Goal: Task Accomplishment & Management: Complete application form

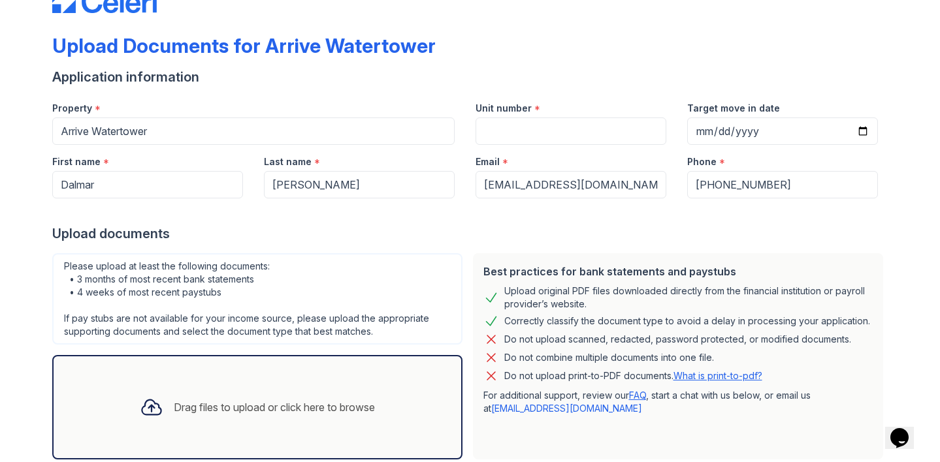
scroll to position [95, 0]
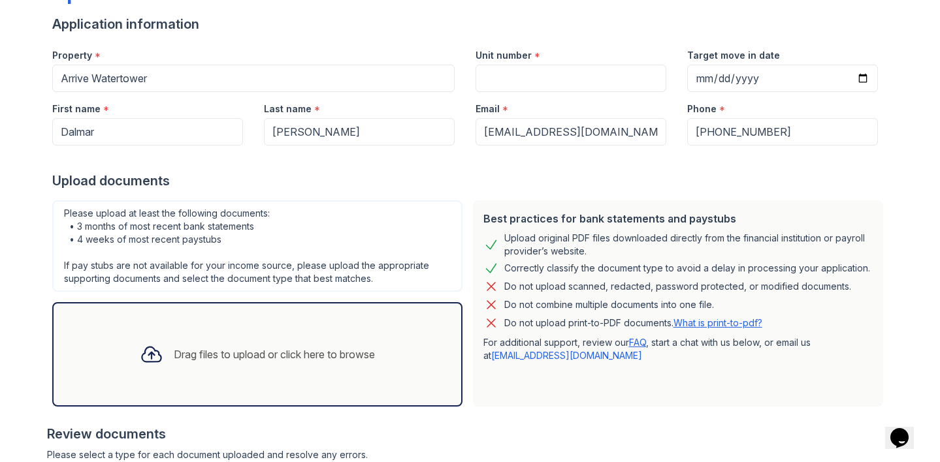
click at [293, 348] on div "Drag files to upload or click here to browse" at bounding box center [274, 355] width 201 height 16
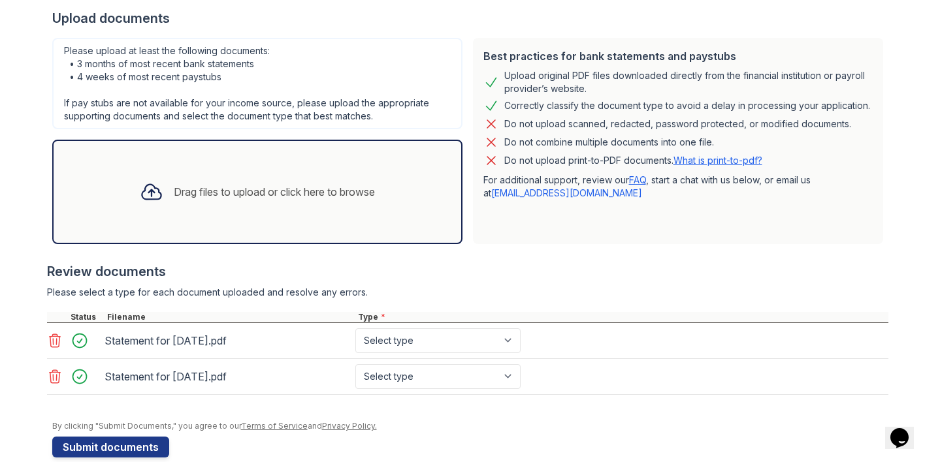
scroll to position [268, 0]
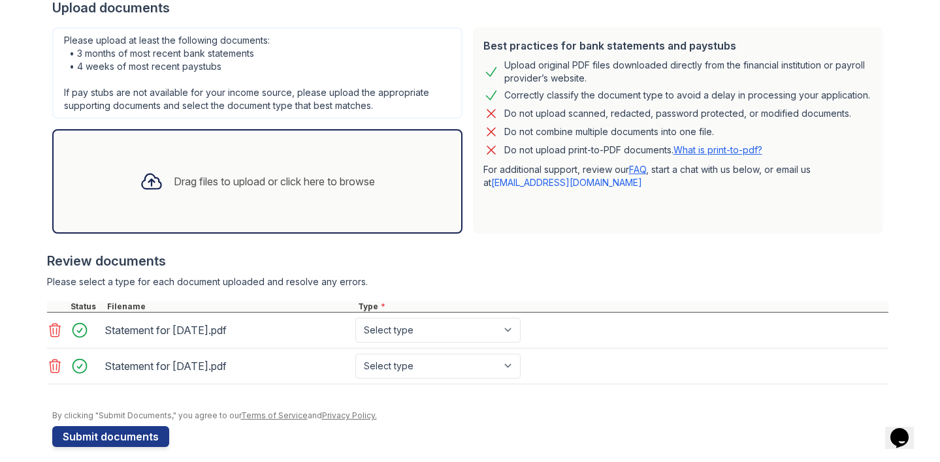
click at [52, 363] on icon at bounding box center [55, 367] width 16 height 16
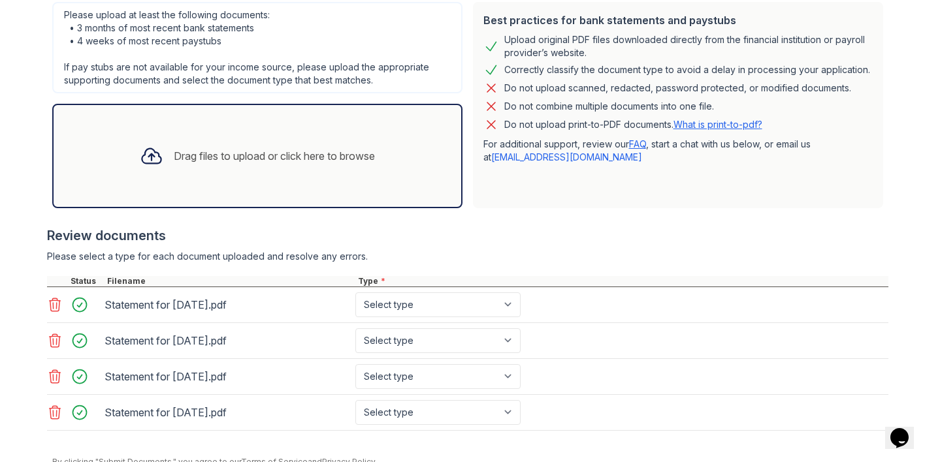
scroll to position [290, 0]
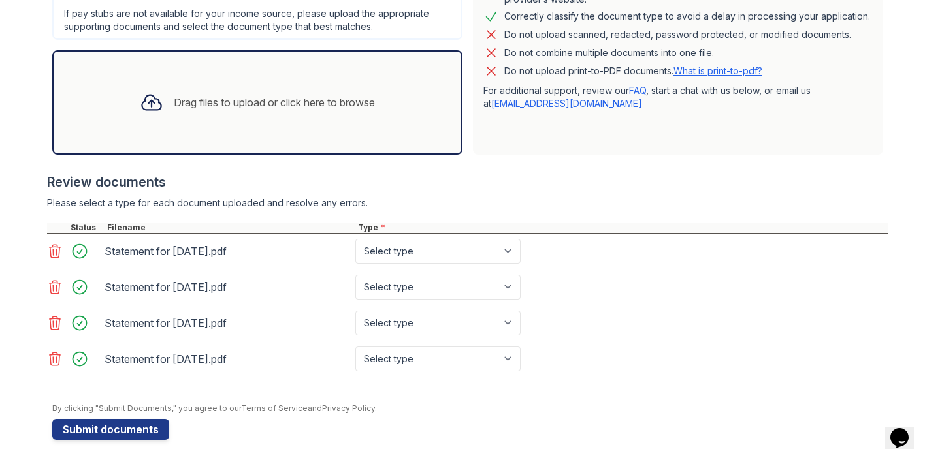
scroll to position [342, 0]
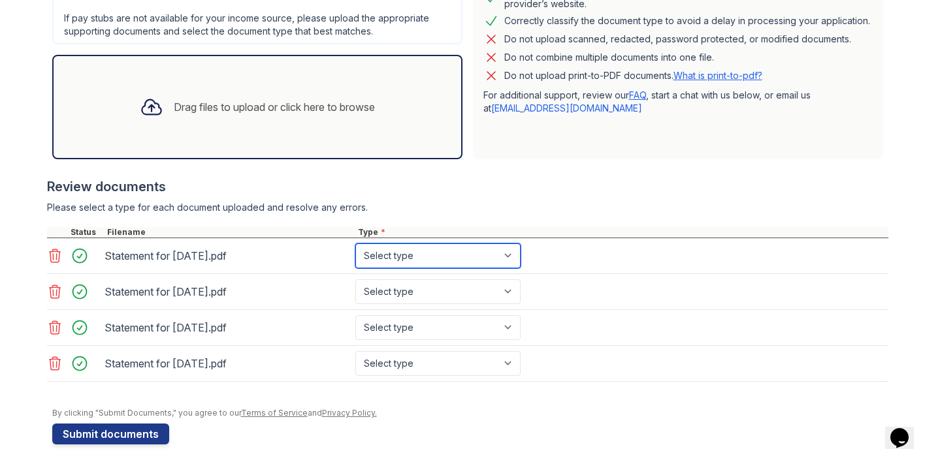
click at [411, 253] on select "Select type Paystub Bank Statement Offer Letter Tax Documents Benefit Award Let…" at bounding box center [437, 256] width 165 height 25
select select "paystub"
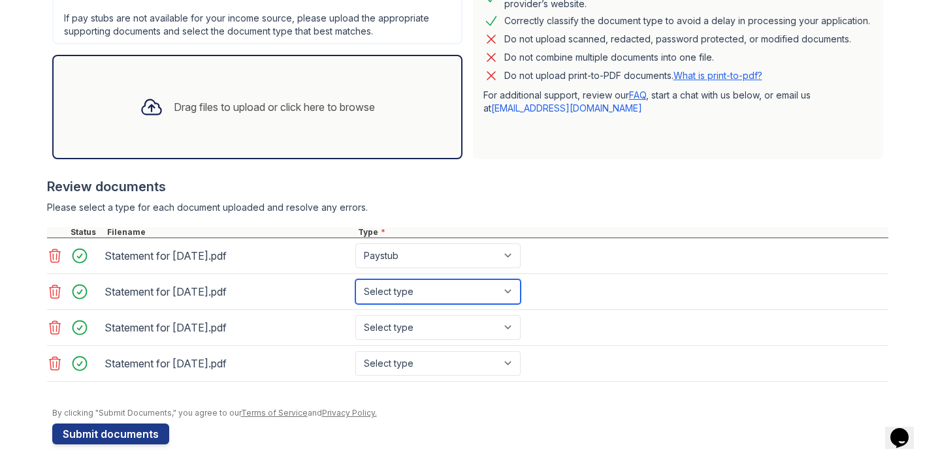
click at [414, 295] on select "Select type Paystub Bank Statement Offer Letter Tax Documents Benefit Award Let…" at bounding box center [437, 292] width 165 height 25
select select "paystub"
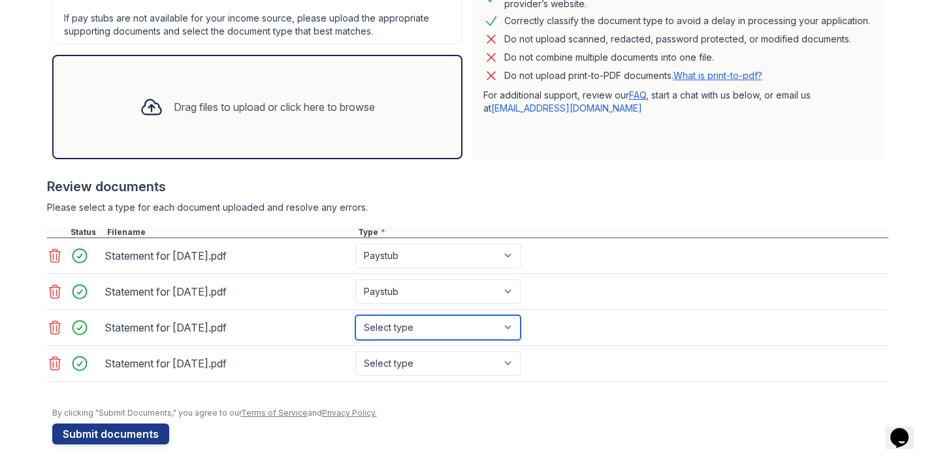
click at [419, 323] on select "Select type Paystub Bank Statement Offer Letter Tax Documents Benefit Award Let…" at bounding box center [437, 327] width 165 height 25
select select "paystub"
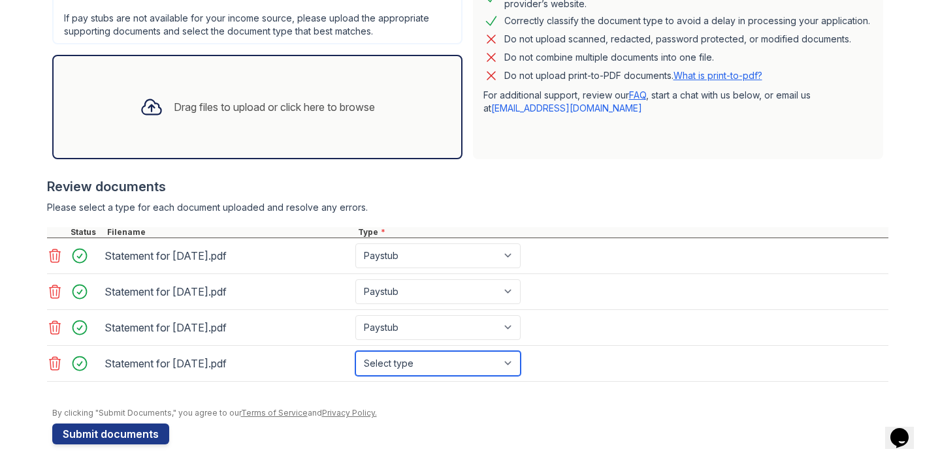
click at [434, 370] on select "Select type Paystub Bank Statement Offer Letter Tax Documents Benefit Award Let…" at bounding box center [437, 363] width 165 height 25
select select "paystub"
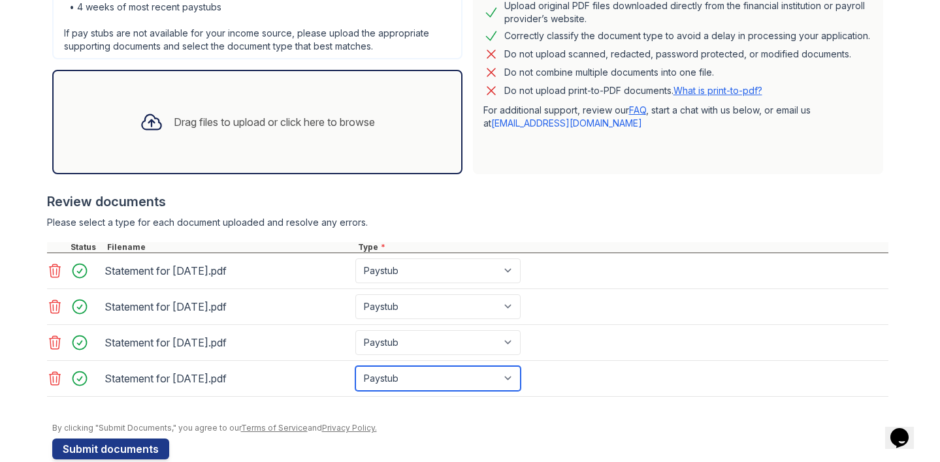
scroll to position [351, 0]
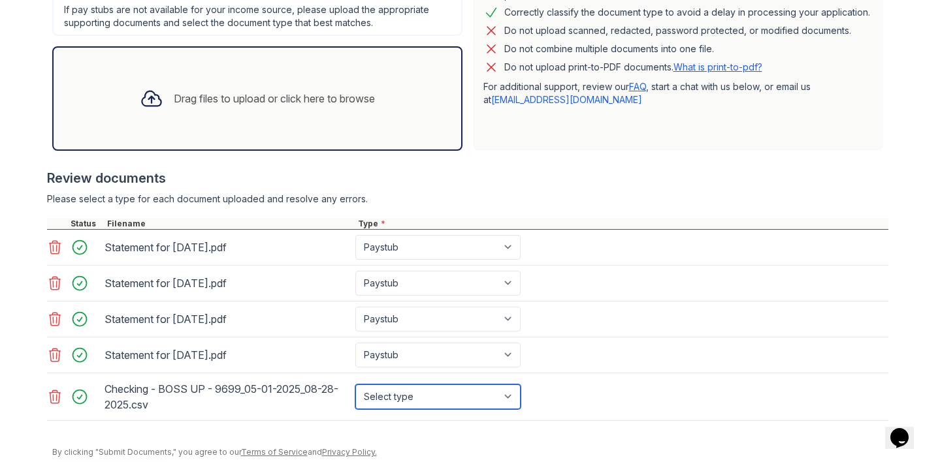
click at [489, 397] on select "Select type Paystub Bank Statement Offer Letter Tax Documents Benefit Award Let…" at bounding box center [437, 397] width 165 height 25
select select "bank_statement"
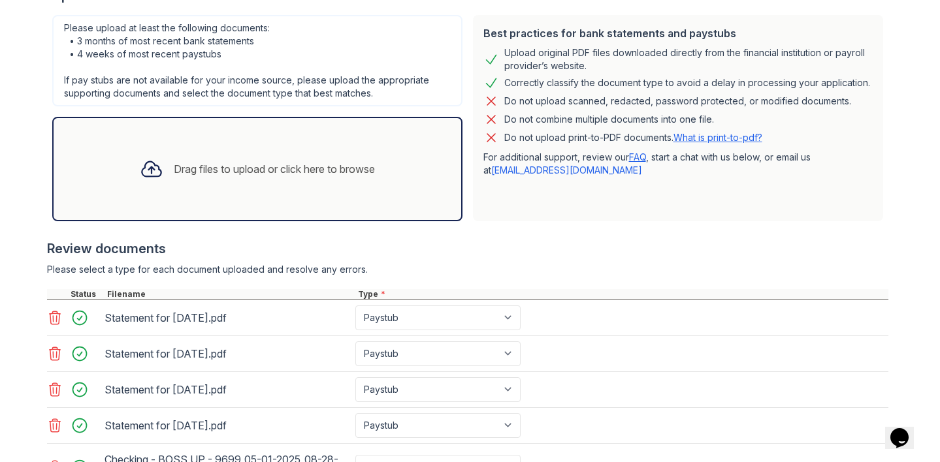
scroll to position [398, 0]
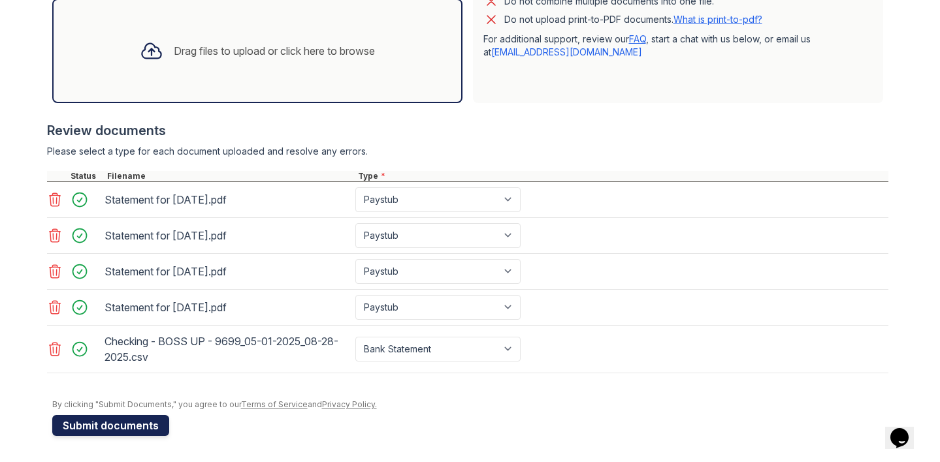
click at [131, 428] on button "Submit documents" at bounding box center [110, 425] width 117 height 21
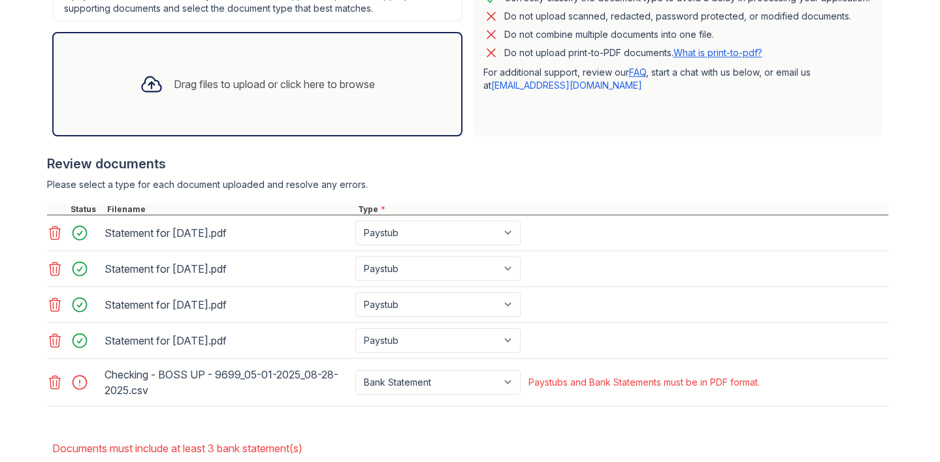
scroll to position [495, 0]
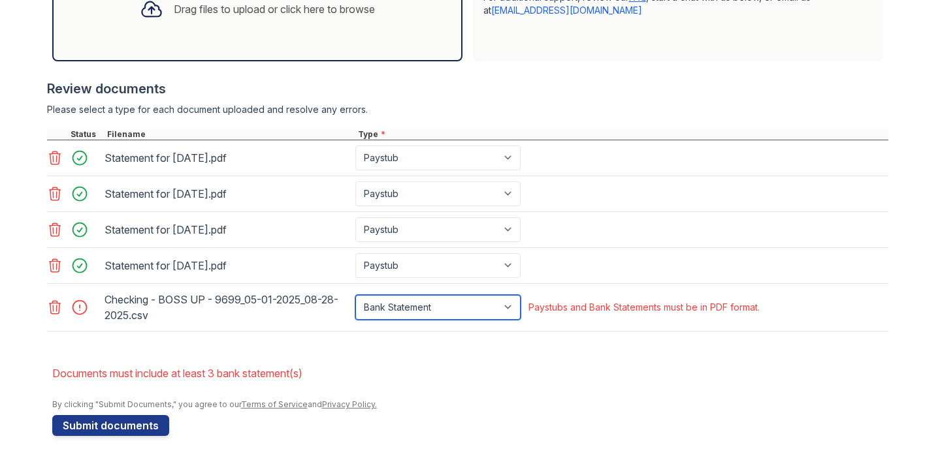
click at [396, 304] on select "Paystub Bank Statement Offer Letter Tax Documents Benefit Award Letter Investme…" at bounding box center [437, 307] width 165 height 25
click at [514, 314] on select "Paystub Bank Statement Offer Letter Tax Documents Benefit Award Letter Investme…" at bounding box center [437, 307] width 165 height 25
select select "other"
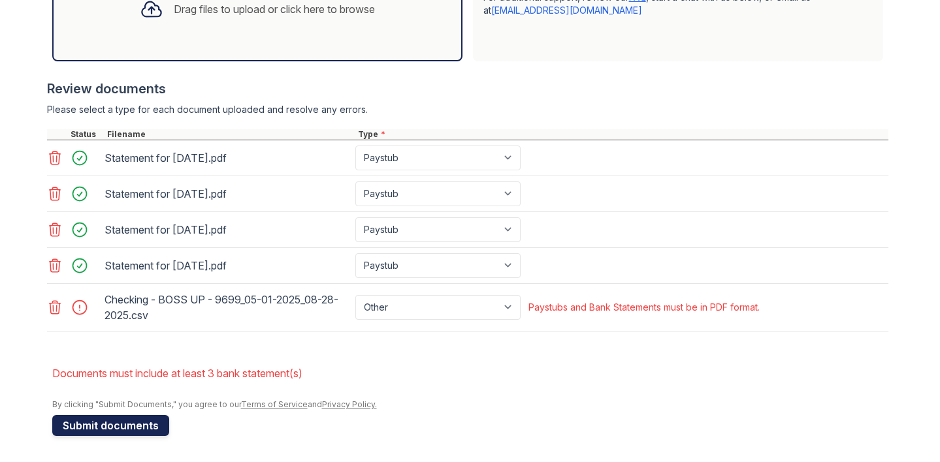
click at [129, 434] on button "Submit documents" at bounding box center [110, 425] width 117 height 21
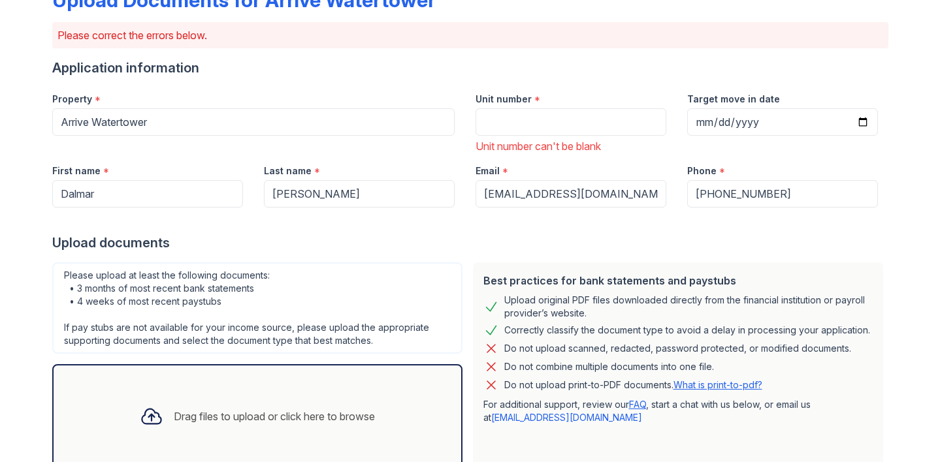
scroll to position [86, 0]
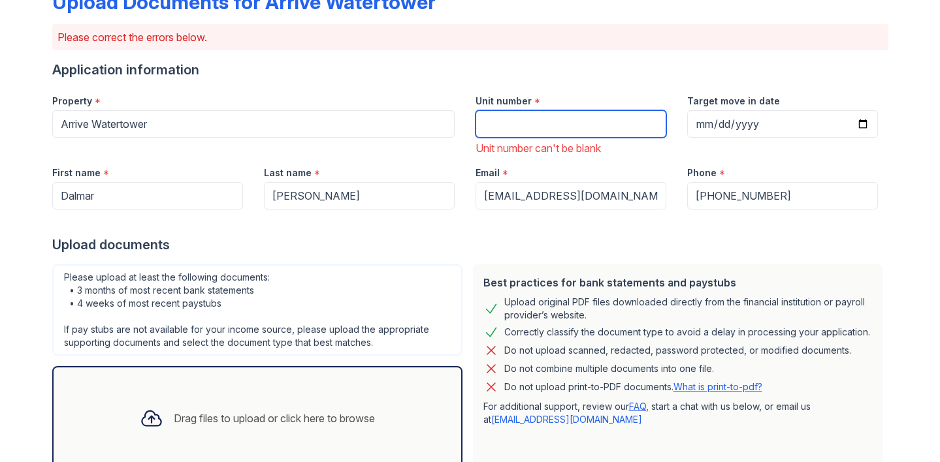
click at [517, 129] on input "Unit number" at bounding box center [571, 123] width 191 height 27
paste input "2349"
type input "2349"
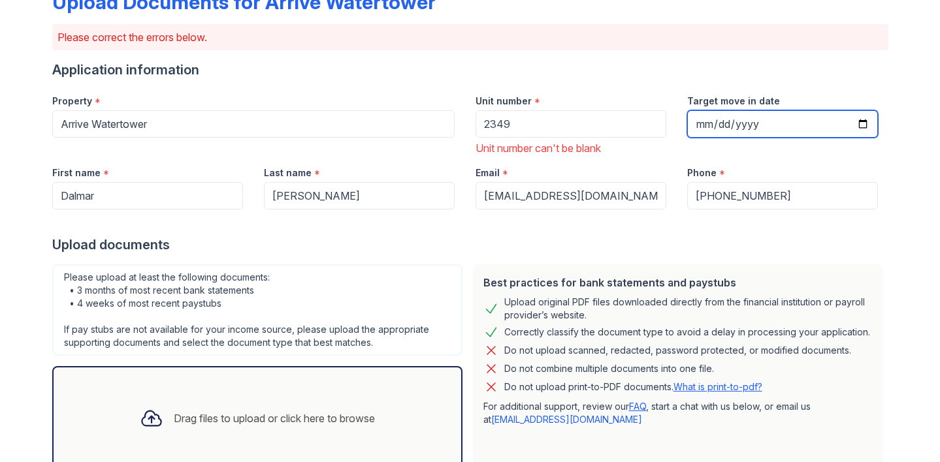
click at [698, 123] on input "Target move in date" at bounding box center [782, 123] width 191 height 27
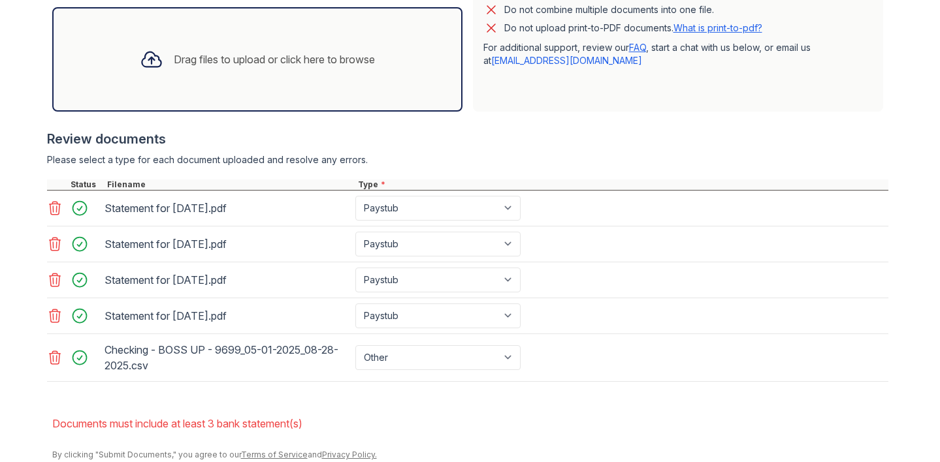
scroll to position [495, 0]
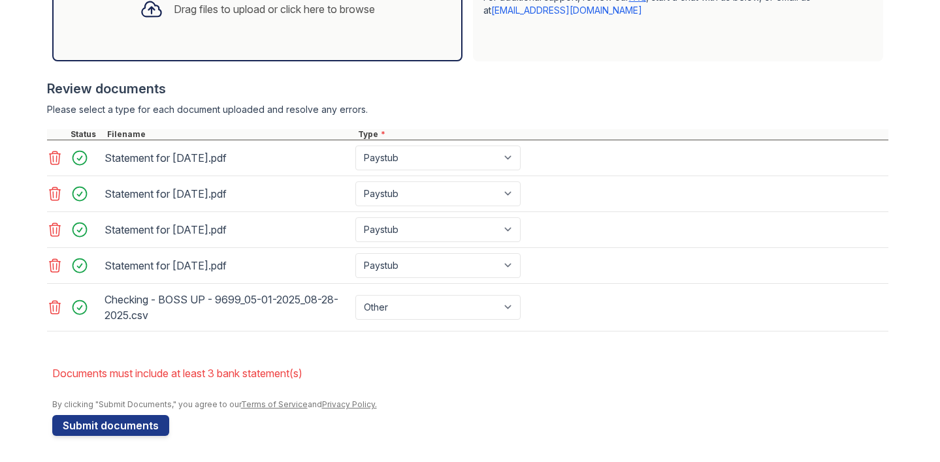
click at [59, 308] on icon at bounding box center [55, 308] width 16 height 16
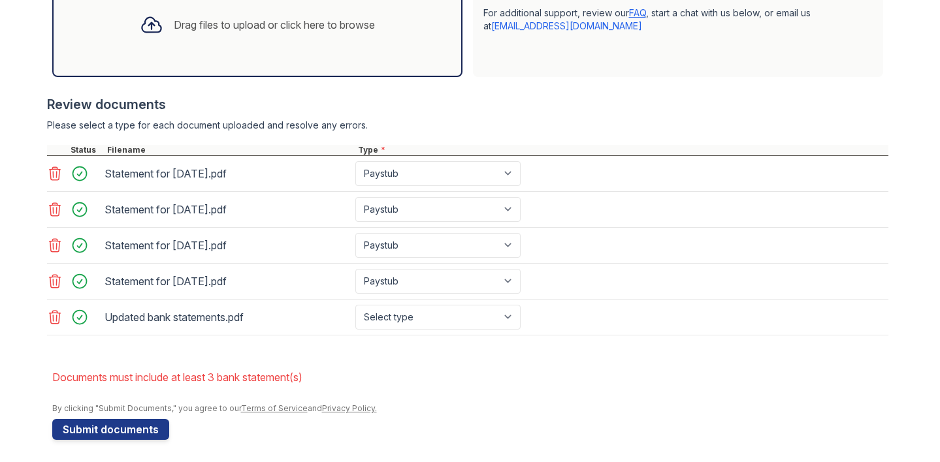
scroll to position [483, 0]
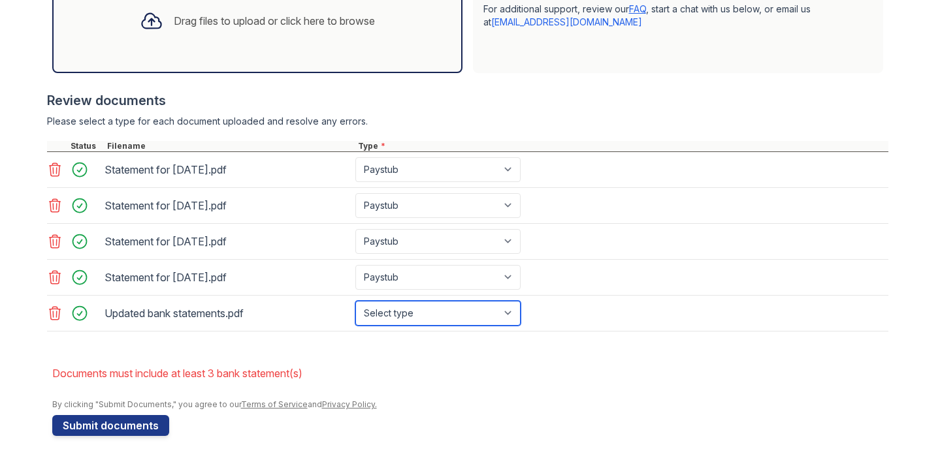
click at [400, 314] on select "Select type Paystub Bank Statement Offer Letter Tax Documents Benefit Award Let…" at bounding box center [437, 313] width 165 height 25
select select "bank_statement"
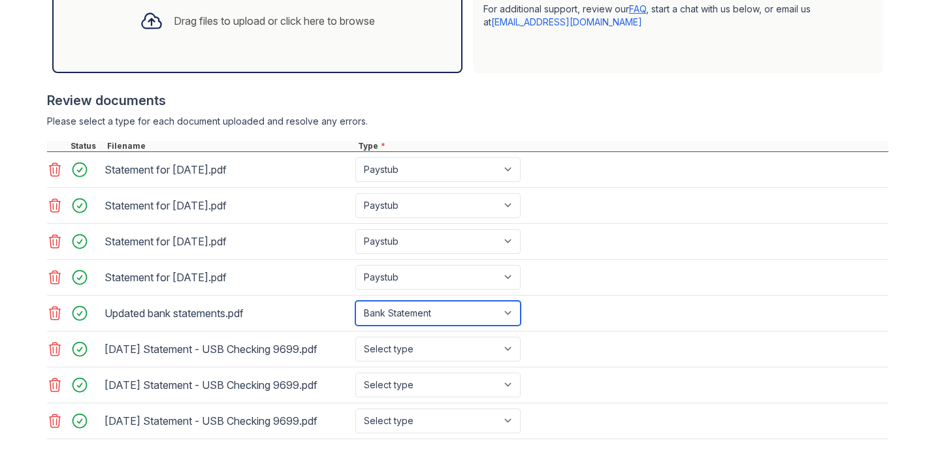
scroll to position [555, 0]
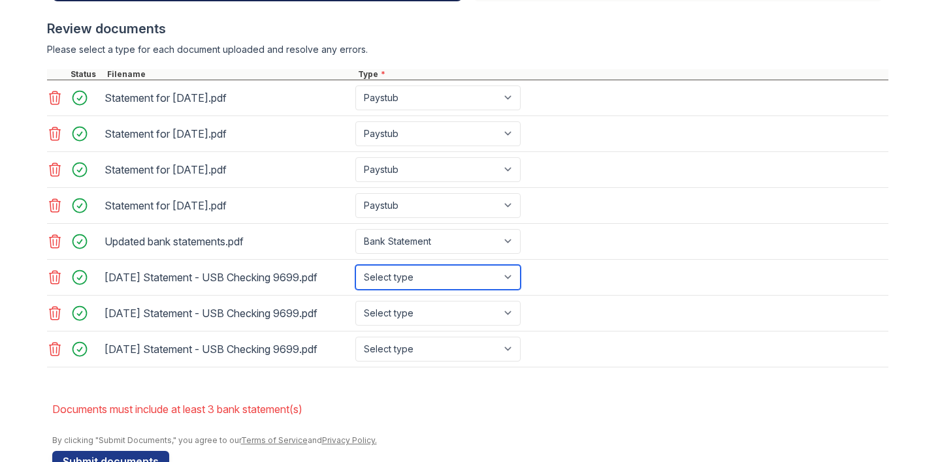
click at [465, 277] on select "Select type Paystub Bank Statement Offer Letter Tax Documents Benefit Award Let…" at bounding box center [437, 277] width 165 height 25
select select "bank_statement"
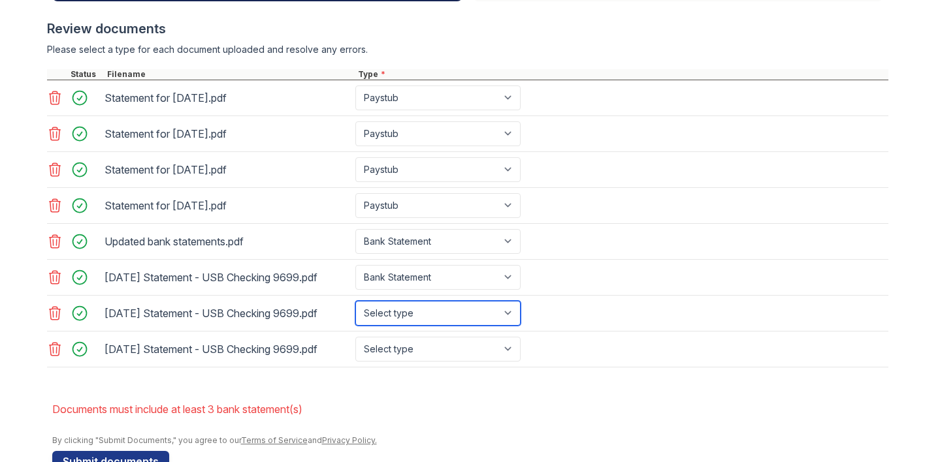
click at [452, 315] on select "Select type Paystub Bank Statement Offer Letter Tax Documents Benefit Award Let…" at bounding box center [437, 313] width 165 height 25
select select "bank_statement"
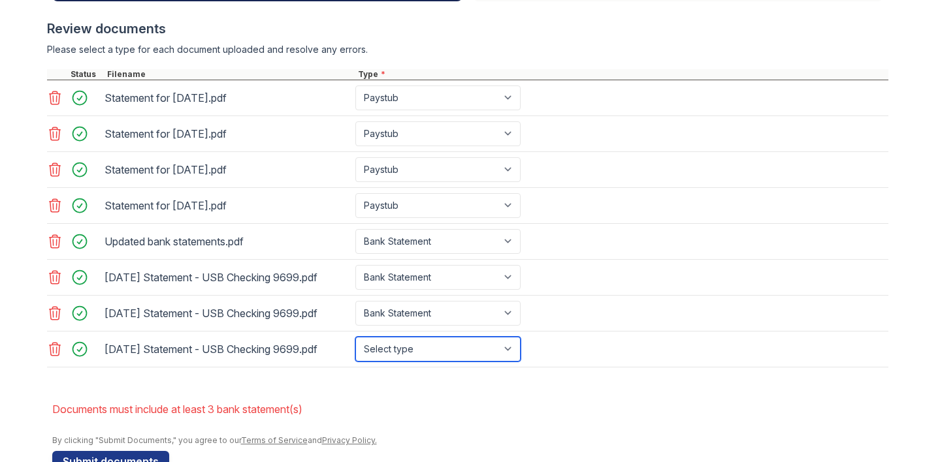
click at [411, 344] on select "Select type Paystub Bank Statement Offer Letter Tax Documents Benefit Award Let…" at bounding box center [437, 349] width 165 height 25
select select "bank_statement"
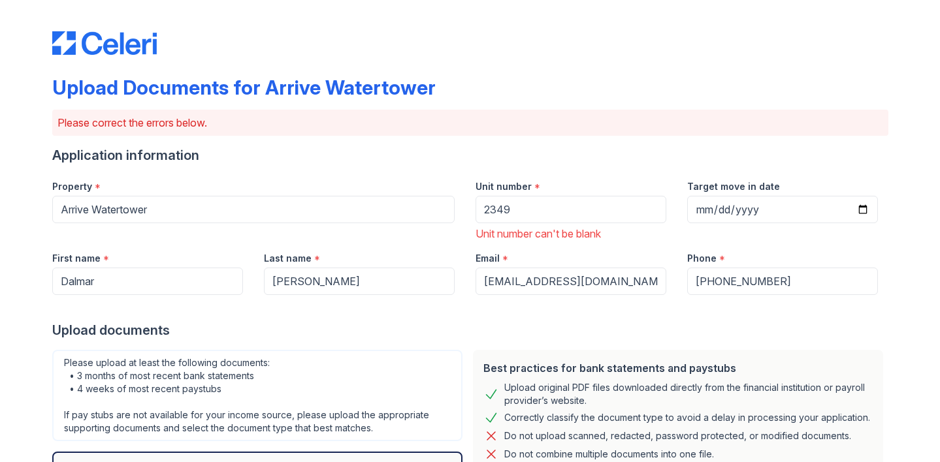
scroll to position [591, 0]
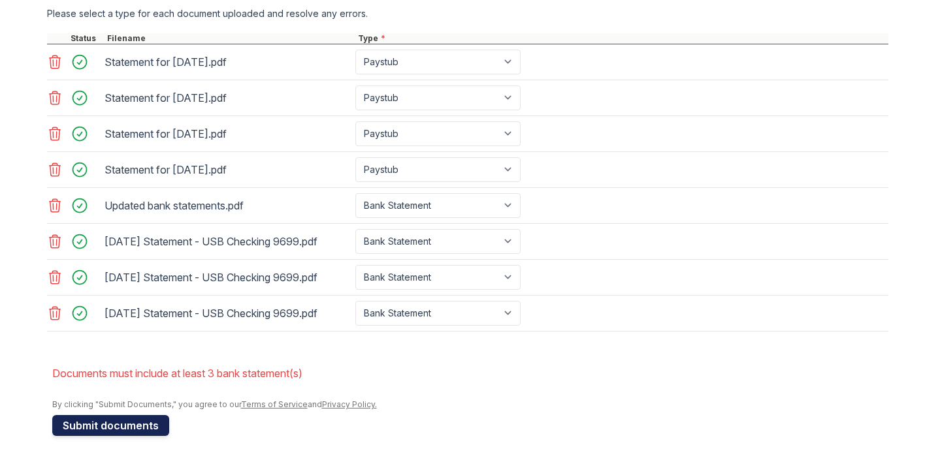
click at [113, 430] on button "Submit documents" at bounding box center [110, 425] width 117 height 21
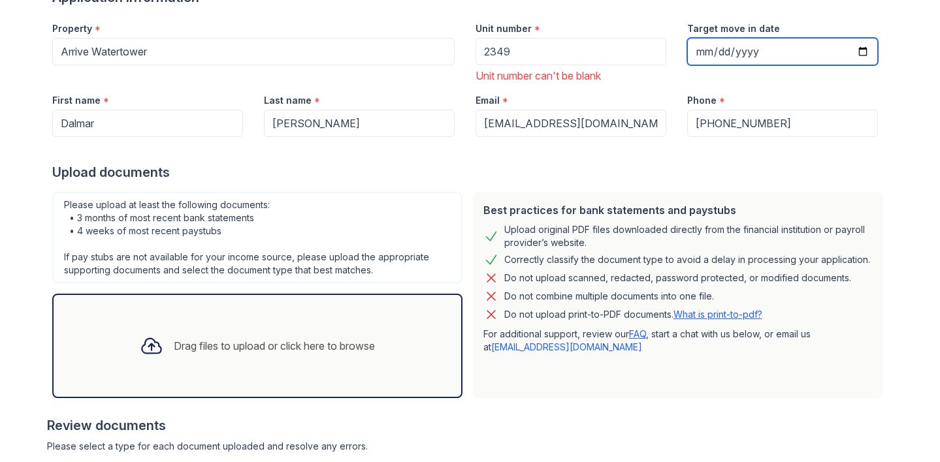
scroll to position [153, 0]
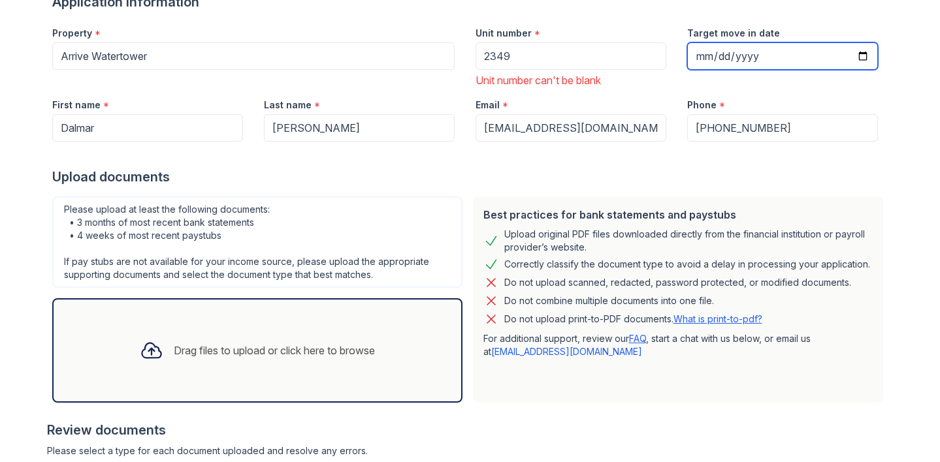
click at [722, 58] on input "Target move in date" at bounding box center [782, 55] width 191 height 27
click at [728, 57] on input "2025-09-20" at bounding box center [782, 55] width 191 height 27
click at [720, 56] on input "2025-09-20" at bounding box center [782, 55] width 191 height 27
type input "2025-09-19"
click at [666, 172] on div "Upload documents" at bounding box center [470, 177] width 836 height 18
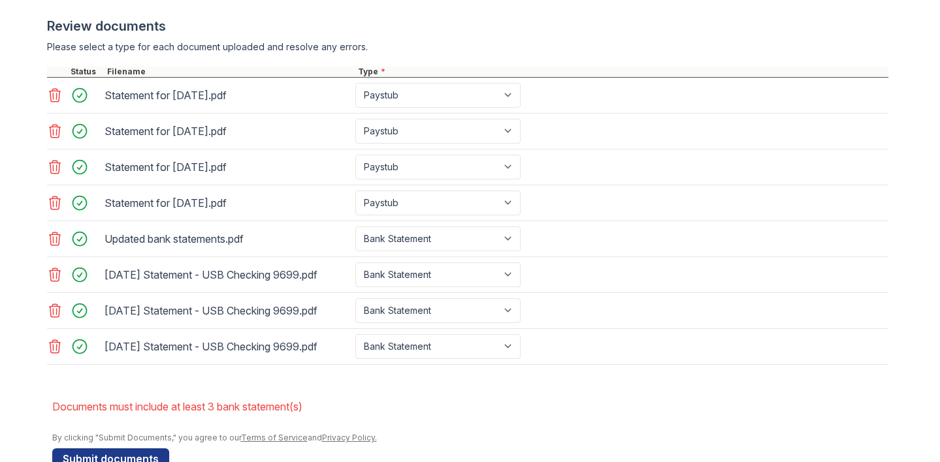
scroll to position [591, 0]
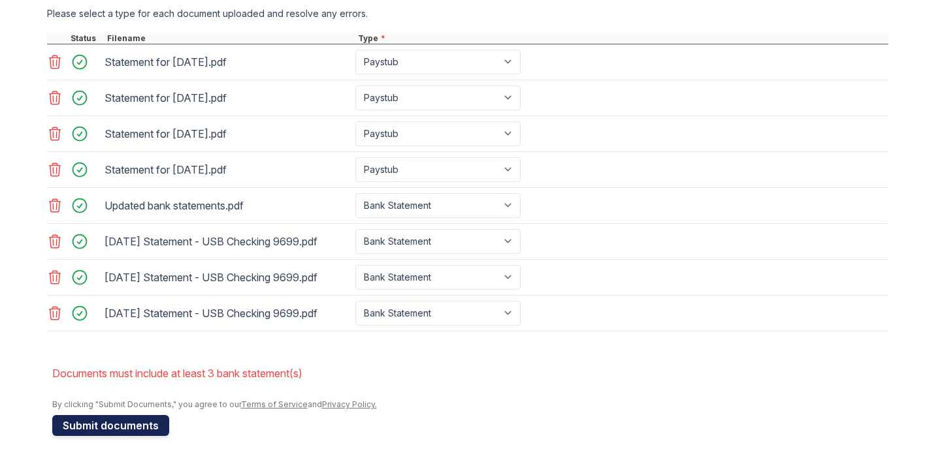
click at [137, 420] on button "Submit documents" at bounding box center [110, 425] width 117 height 21
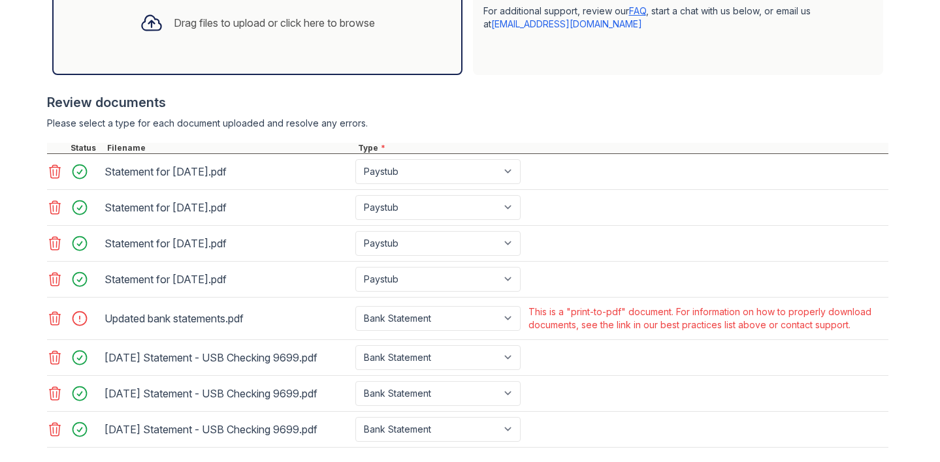
scroll to position [538, 0]
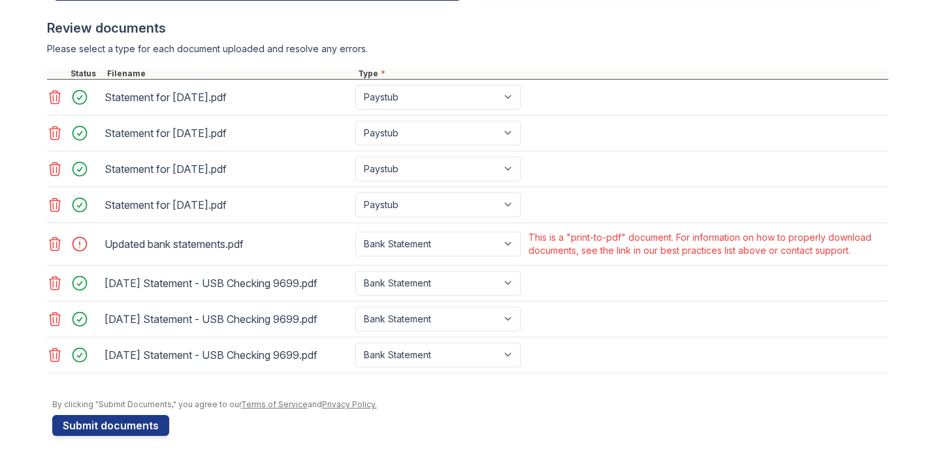
click at [56, 243] on icon at bounding box center [55, 244] width 16 height 16
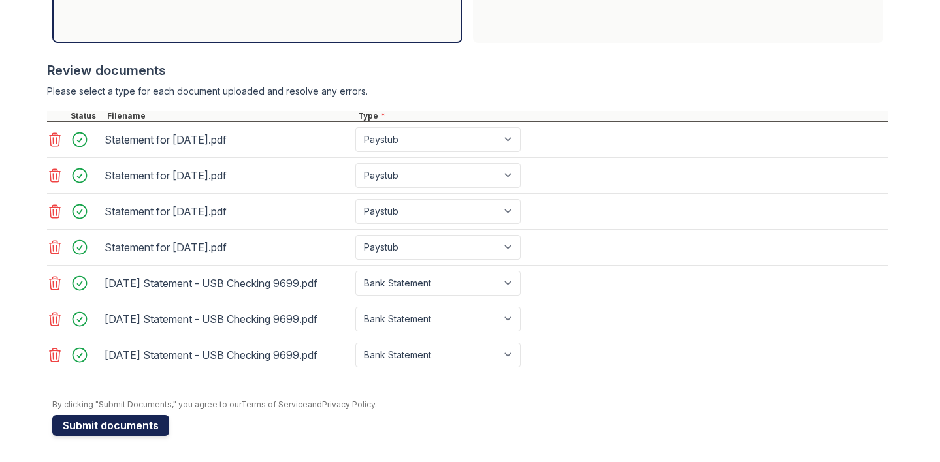
click at [114, 419] on button "Submit documents" at bounding box center [110, 425] width 117 height 21
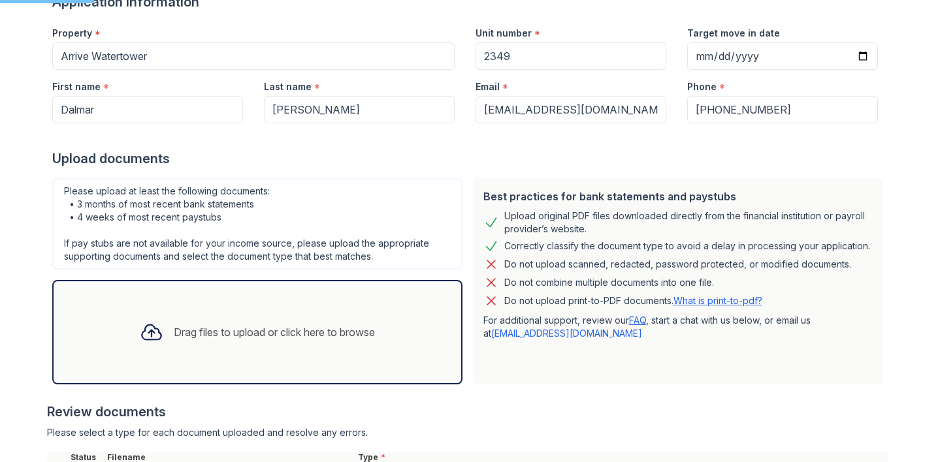
scroll to position [0, 0]
